Goal: Information Seeking & Learning: Learn about a topic

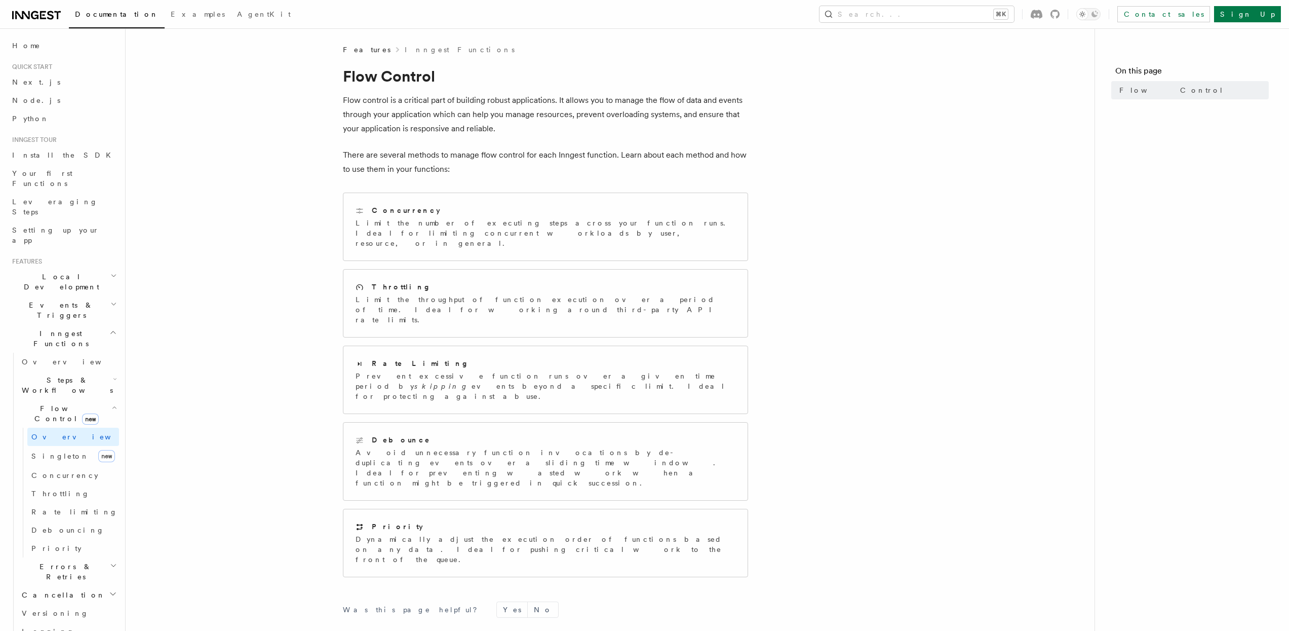
click at [48, 16] on icon at bounding box center [36, 15] width 49 height 12
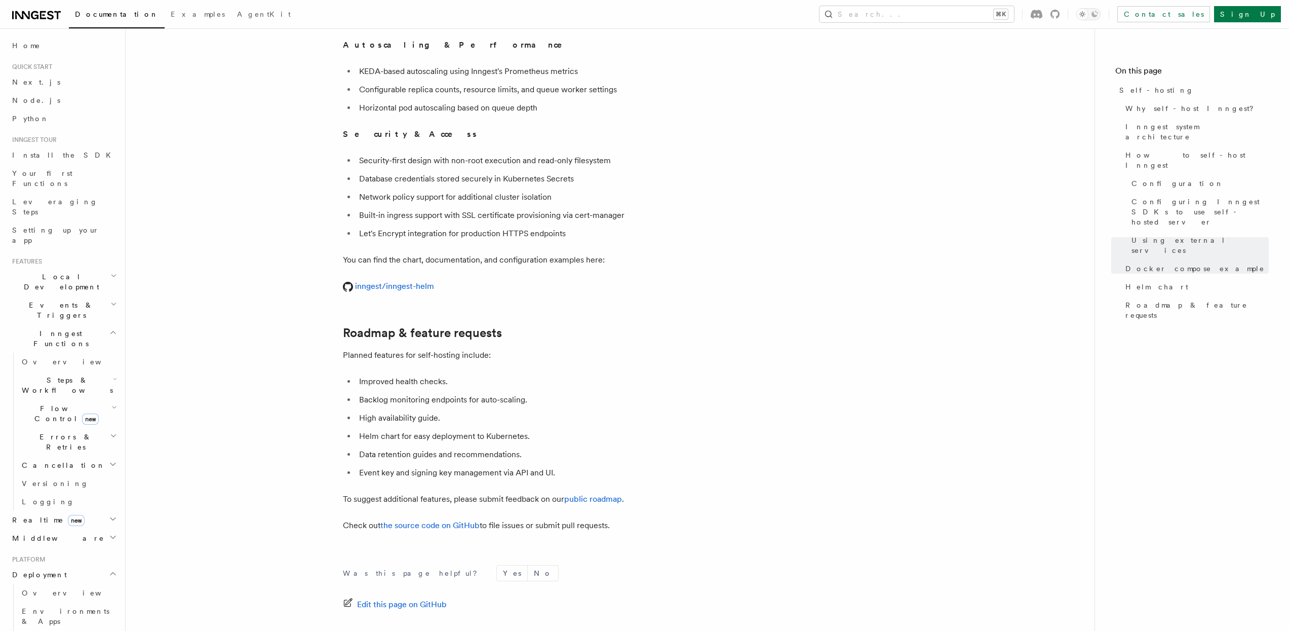
scroll to position [3727, 0]
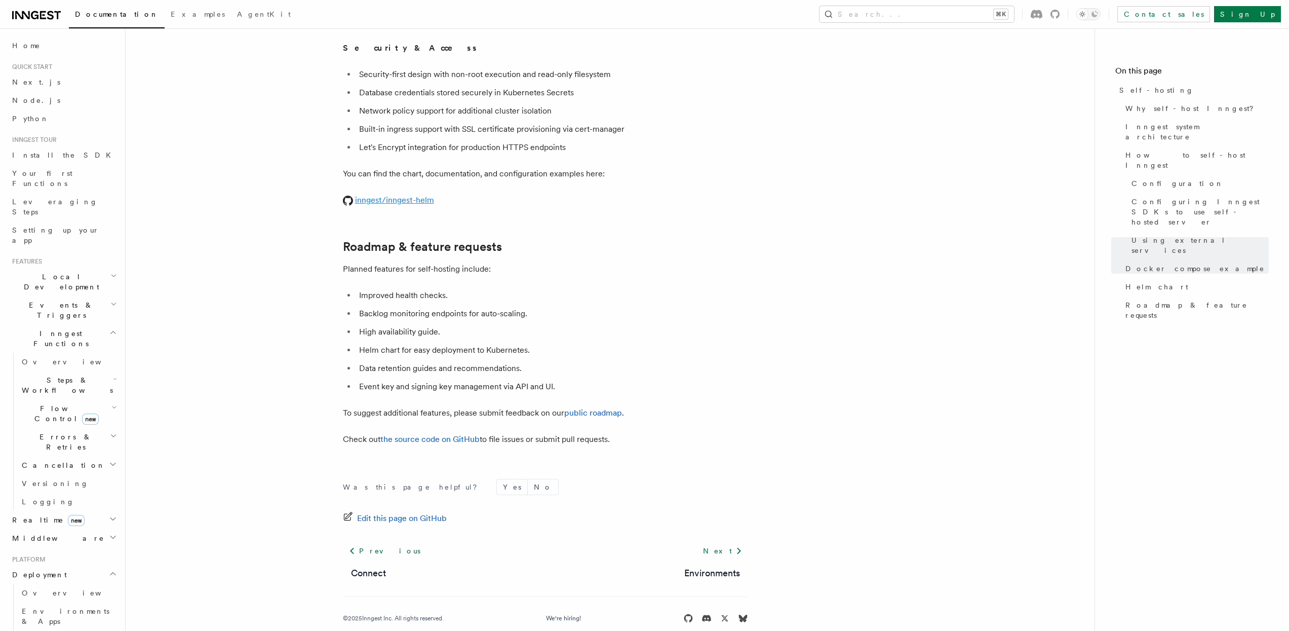
click at [405, 195] on link "inngest/inngest-helm" at bounding box center [388, 200] width 91 height 10
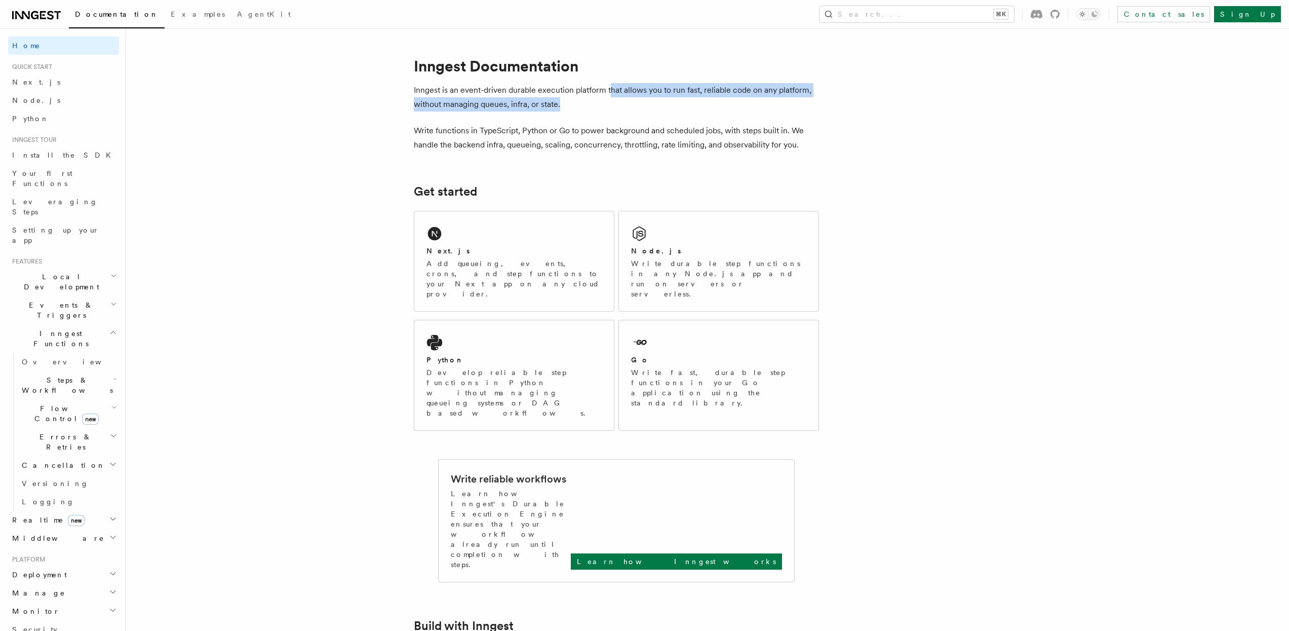
drag, startPoint x: 609, startPoint y: 90, endPoint x: 609, endPoint y: 107, distance: 17.2
click at [609, 107] on p "Inngest is an event-driven durable execution platform that allows you to run fa…" at bounding box center [616, 97] width 405 height 28
click at [570, 109] on p "Inngest is an event-driven durable execution platform that allows you to run fa…" at bounding box center [616, 97] width 405 height 28
click at [519, 103] on p "Inngest is an event-driven durable execution platform that allows you to run fa…" at bounding box center [616, 97] width 405 height 28
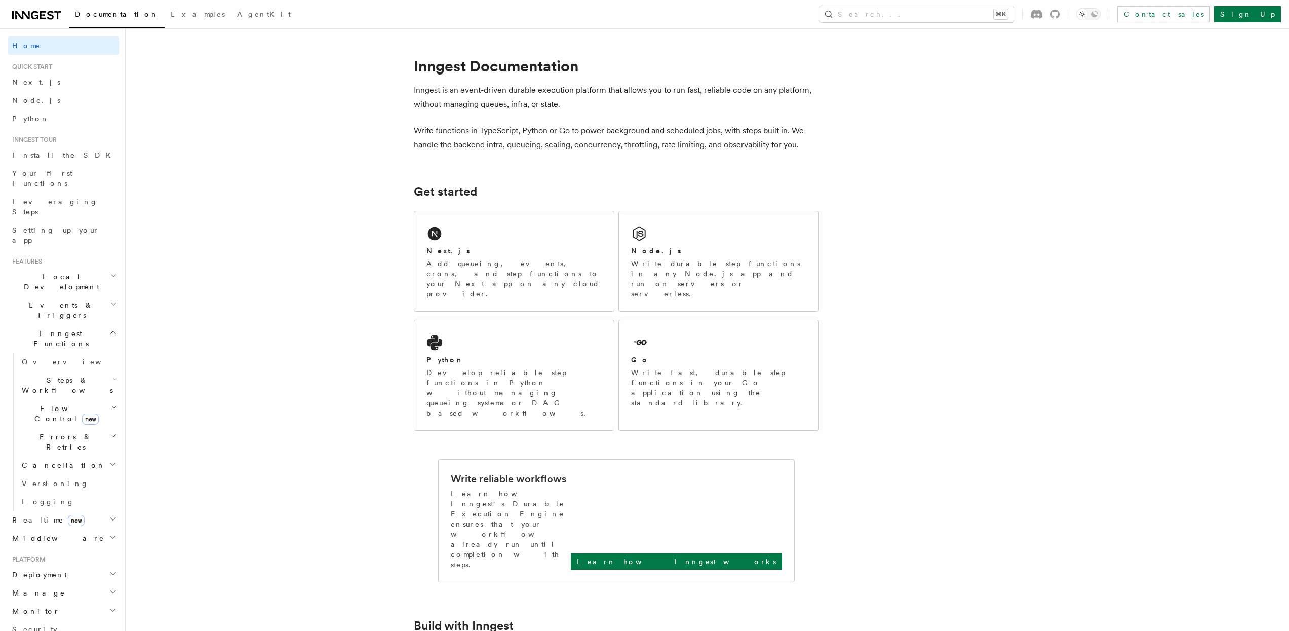
click at [425, 130] on p "Write functions in TypeScript, Python or Go to power background and scheduled j…" at bounding box center [616, 138] width 405 height 28
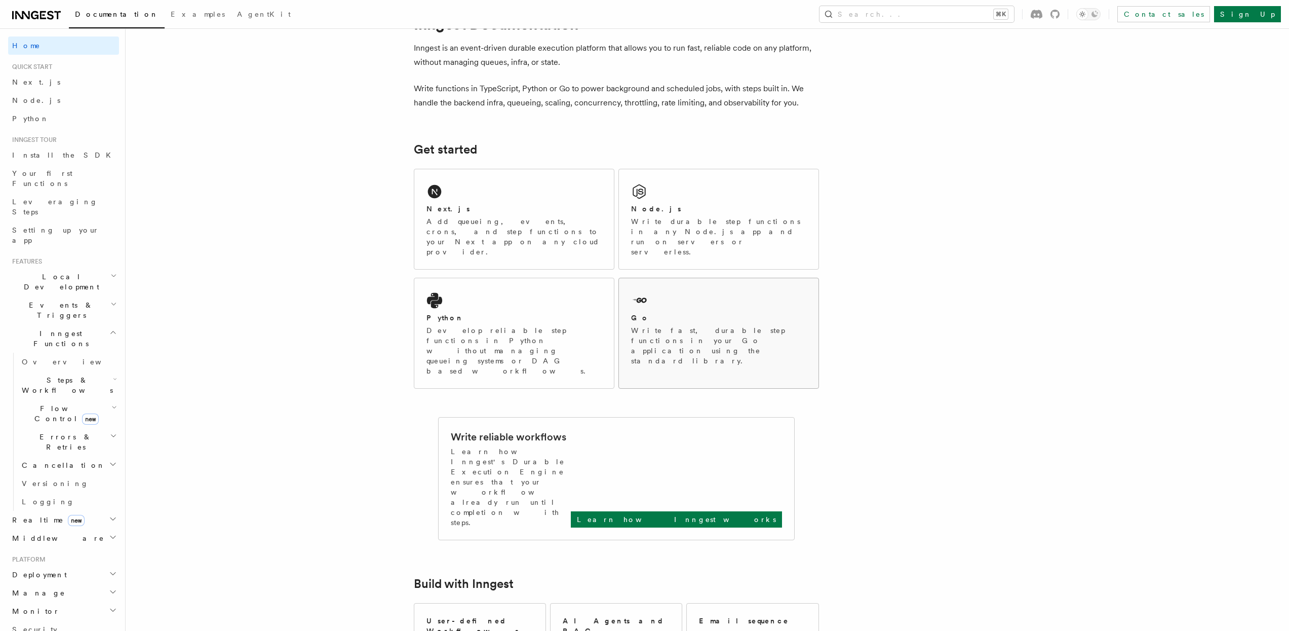
click at [756, 278] on div "Go Write fast, durable step functions in your Go application using the standard…" at bounding box center [719, 328] width 200 height 100
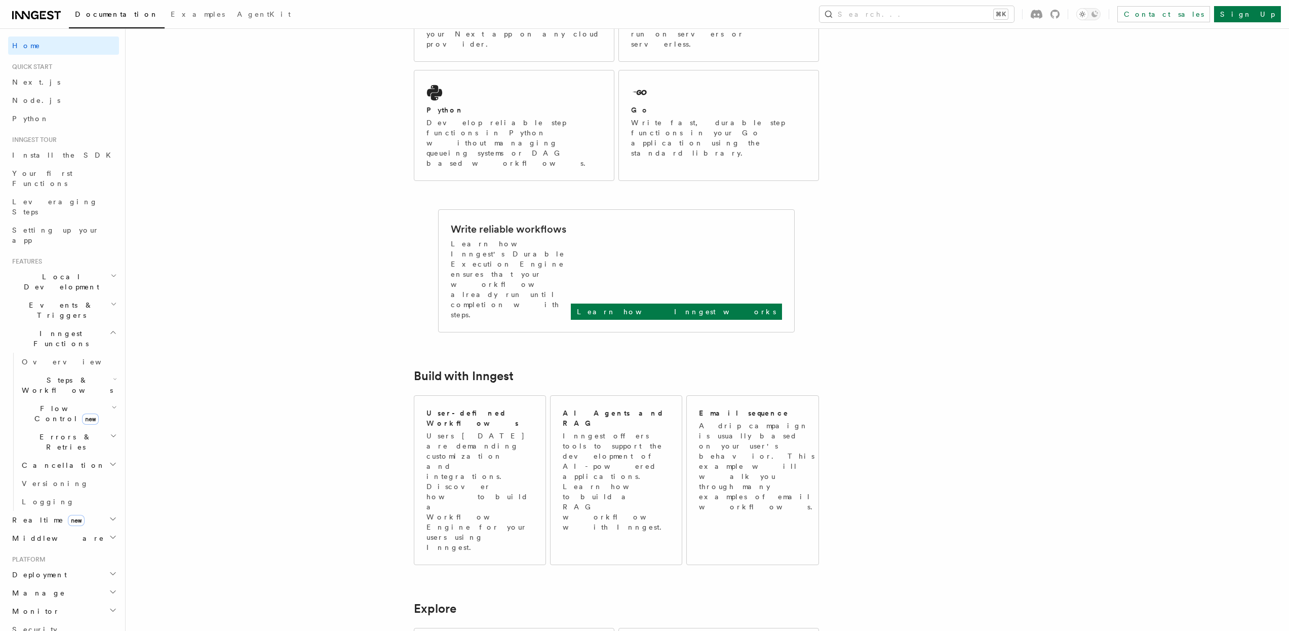
scroll to position [243, 0]
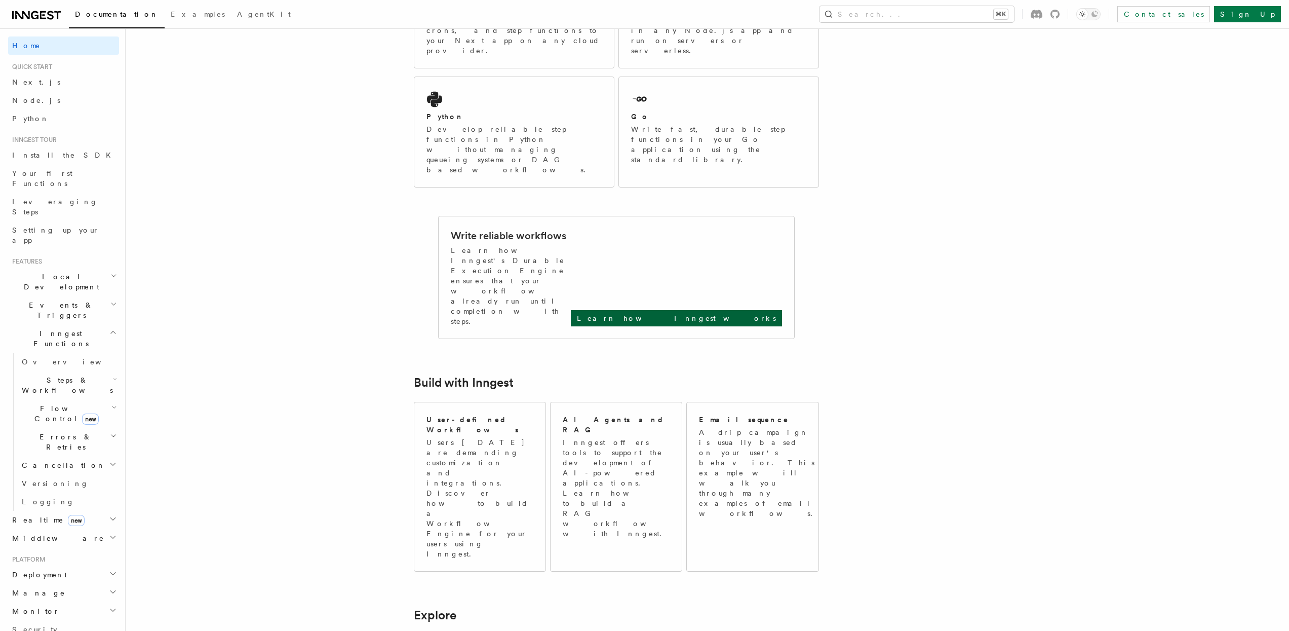
click at [728, 313] on p "Learn how Inngest works" at bounding box center [676, 318] width 199 height 10
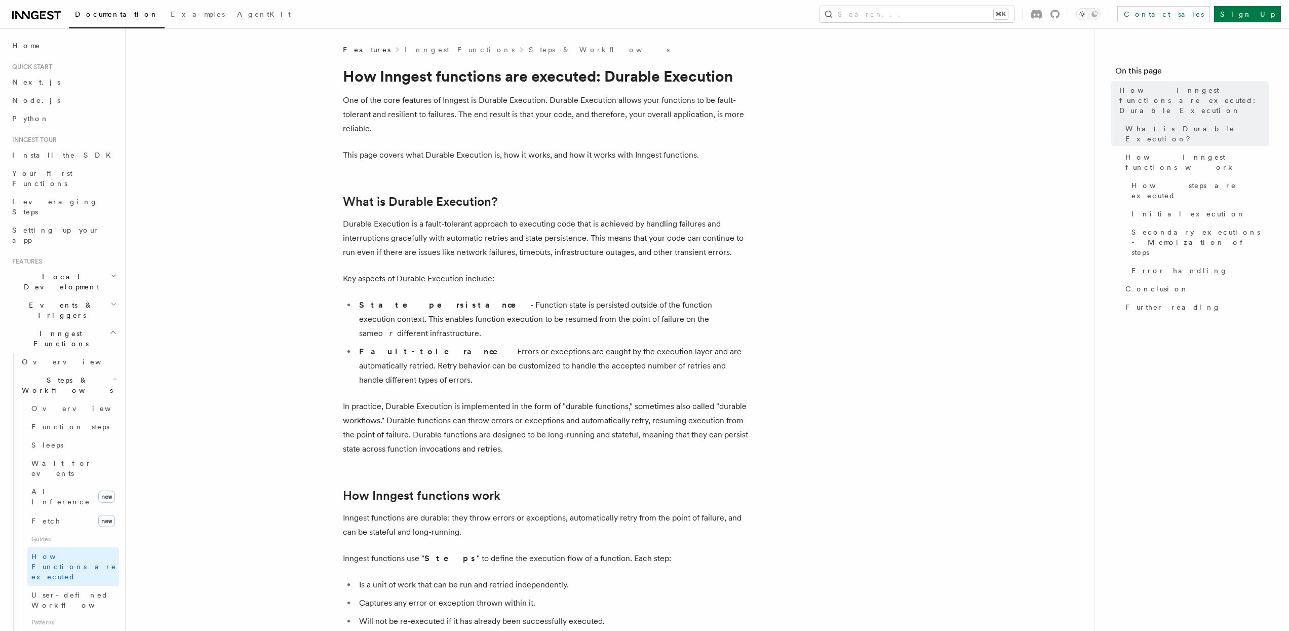
scroll to position [228, 0]
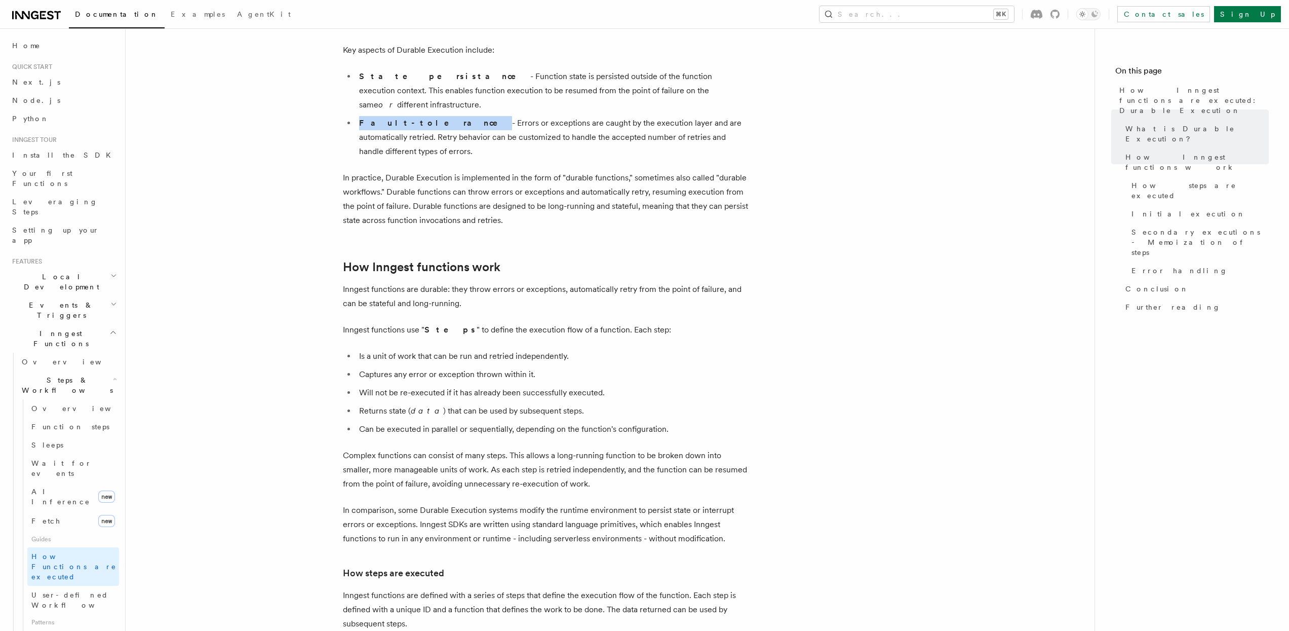
drag, startPoint x: 417, startPoint y: 109, endPoint x: 353, endPoint y: 108, distance: 63.8
click at [353, 108] on ul "State persistance - Function state is persisted outside of the function executi…" at bounding box center [545, 113] width 405 height 89
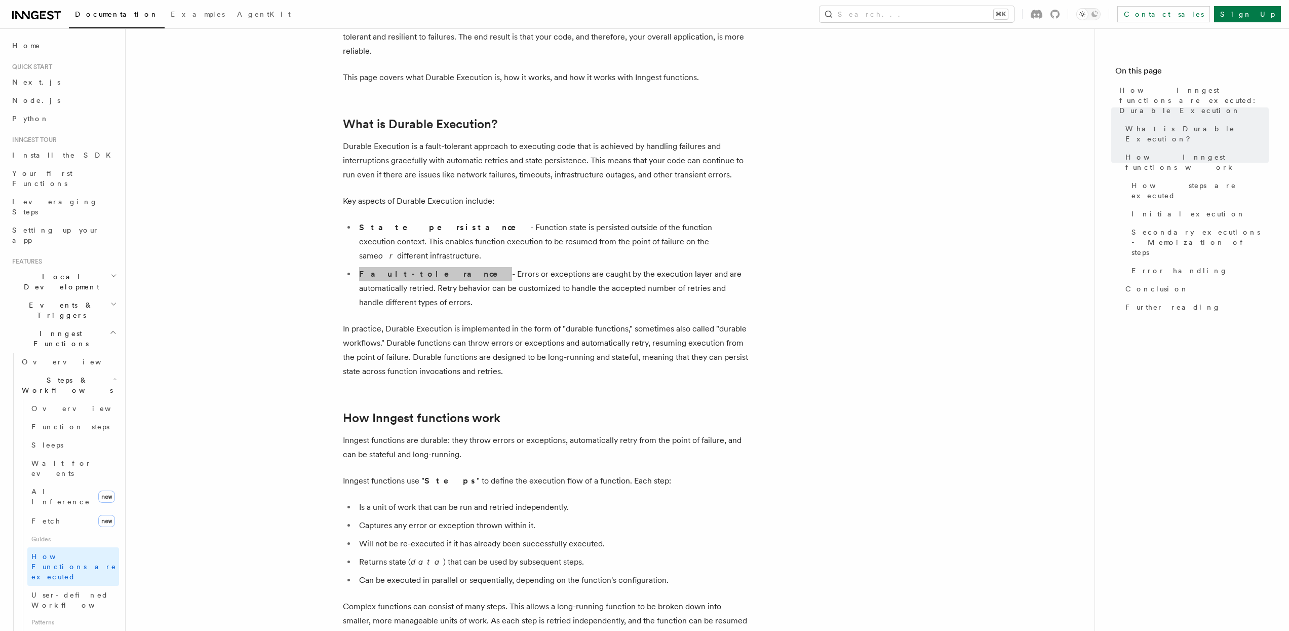
scroll to position [71, 0]
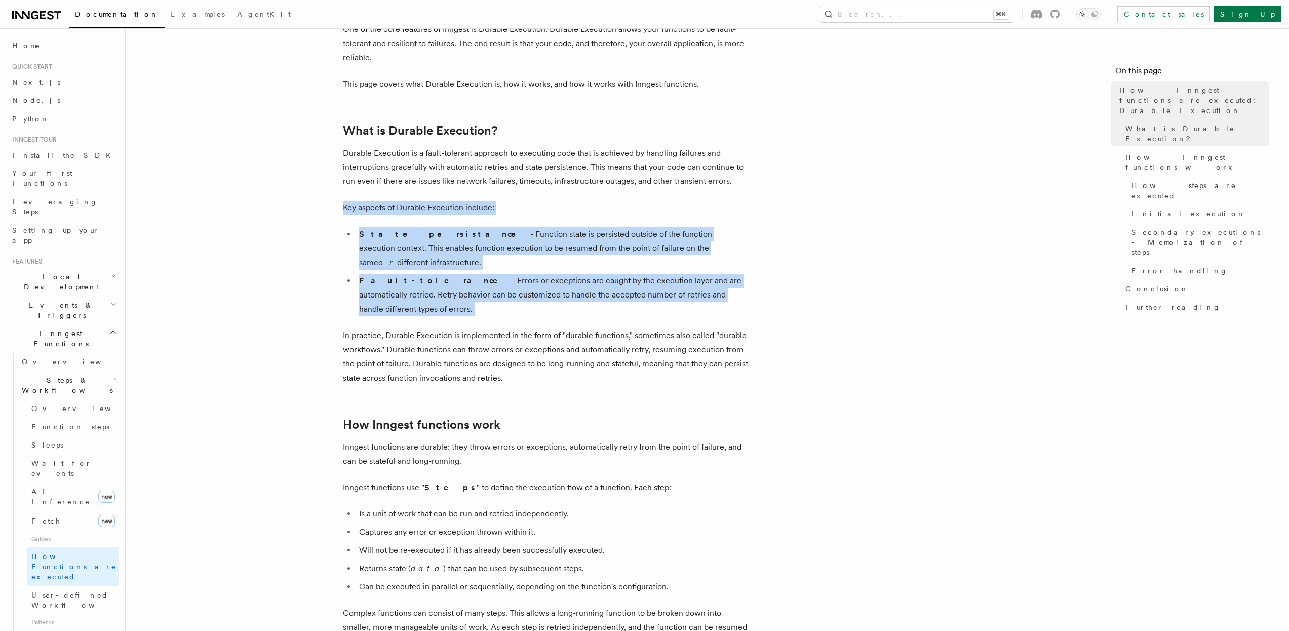
drag, startPoint x: 761, startPoint y: 288, endPoint x: 291, endPoint y: 208, distance: 476.4
copy article "Key aspects of Durable Execution include: State persistance - Function state is…"
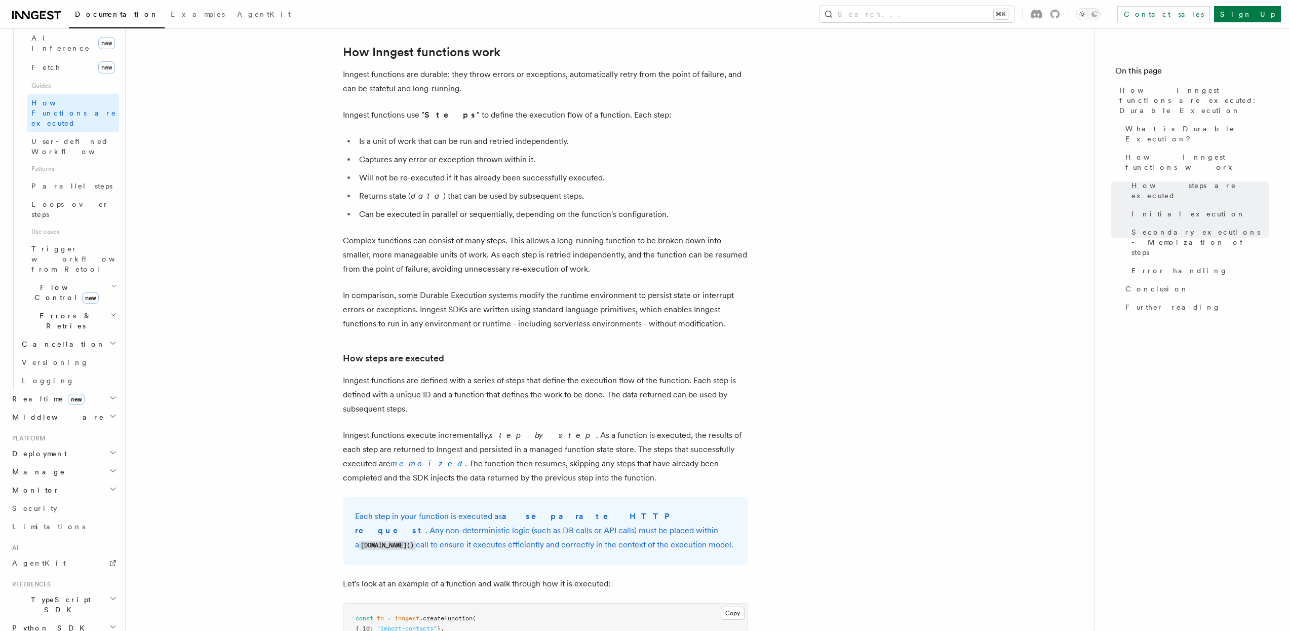
scroll to position [0, 0]
